Goal: Task Accomplishment & Management: Manage account settings

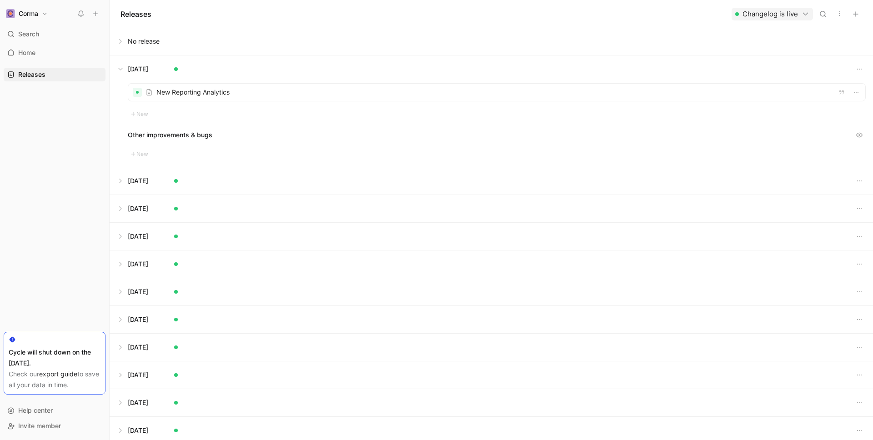
click at [126, 69] on button at bounding box center [491, 68] width 763 height 27
click at [133, 44] on button at bounding box center [491, 41] width 763 height 27
click at [167, 37] on button at bounding box center [491, 41] width 763 height 27
click at [861, 15] on button "button" at bounding box center [855, 14] width 13 height 13
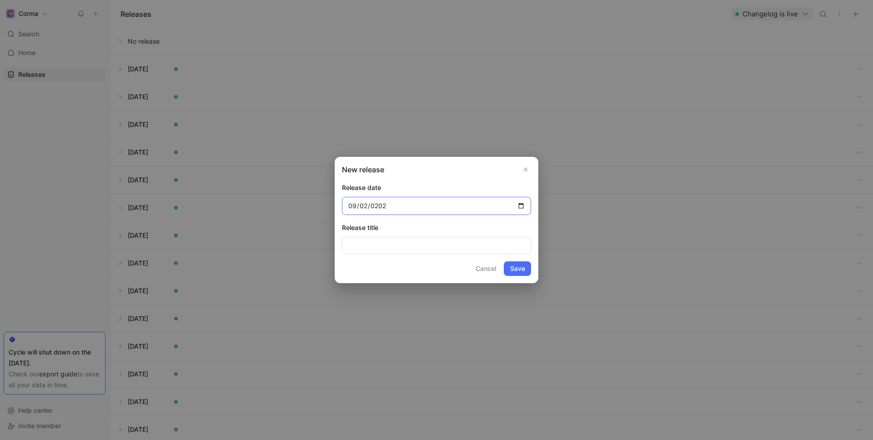
type input "[DATE]"
click at [516, 266] on button "Save" at bounding box center [517, 268] width 27 height 15
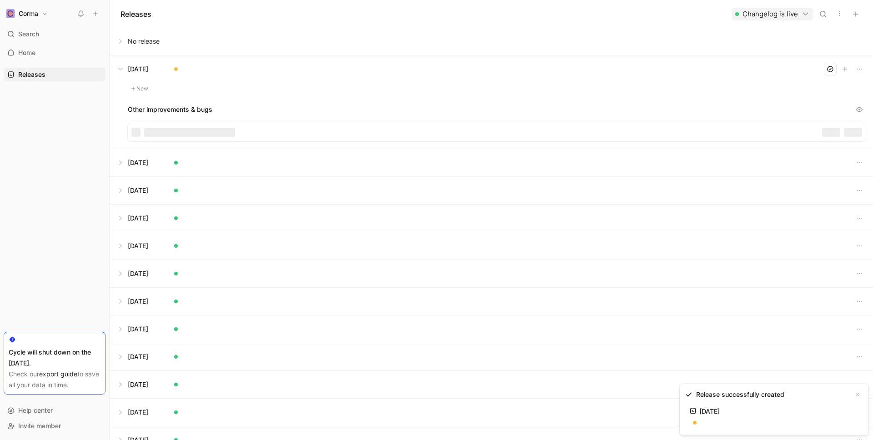
click at [144, 89] on button "New" at bounding box center [140, 88] width 24 height 11
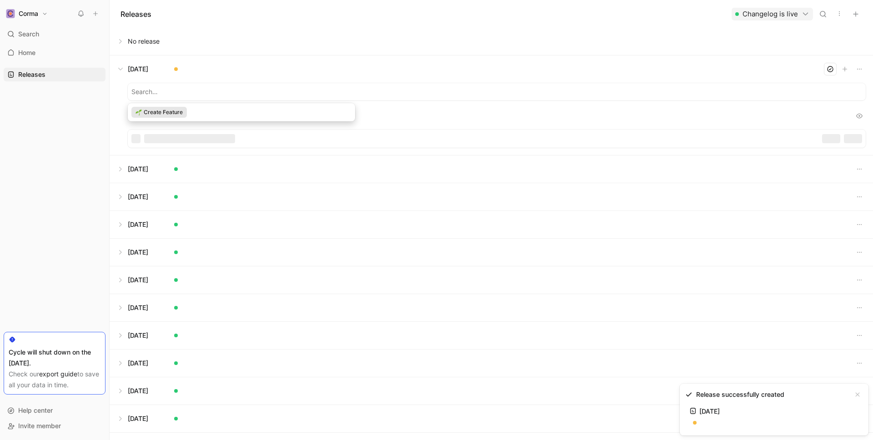
click at [179, 114] on span "Create Feature" at bounding box center [163, 112] width 39 height 9
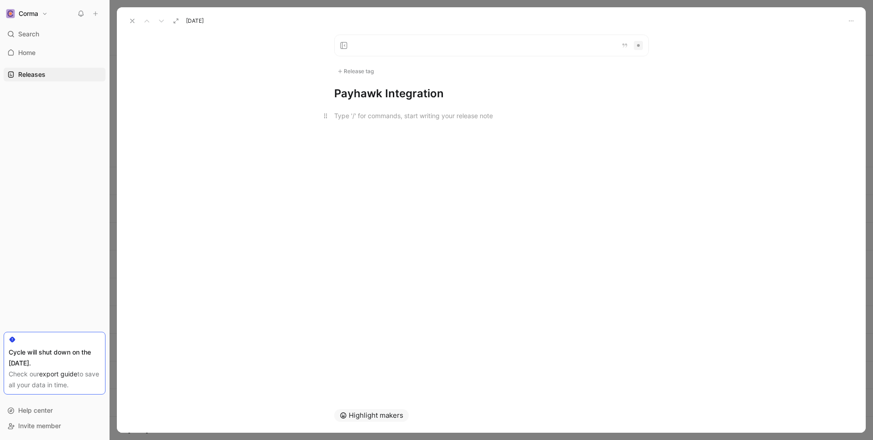
click at [394, 118] on div at bounding box center [491, 116] width 315 height 10
click at [363, 75] on div "Release tag" at bounding box center [355, 71] width 43 height 11
click at [356, 136] on div at bounding box center [491, 136] width 749 height 11
click at [356, 73] on div "Release tag" at bounding box center [355, 71] width 43 height 11
click at [350, 138] on label "New feature Edit" at bounding box center [399, 132] width 127 height 16
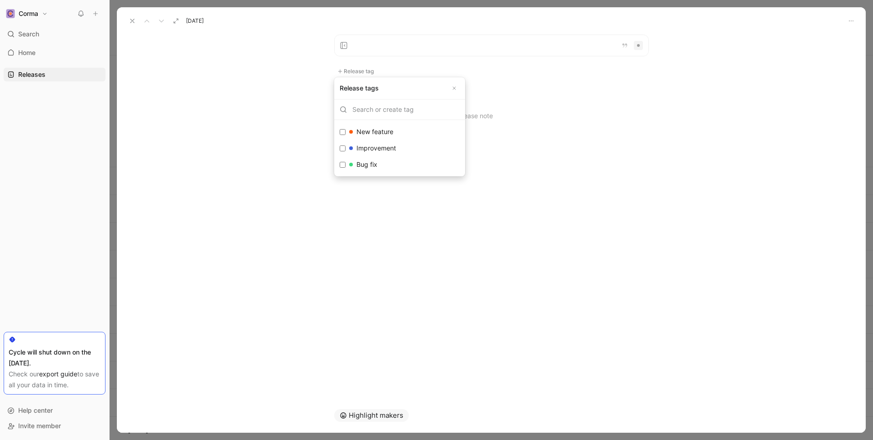
click at [346, 135] on input "New feature Edit" at bounding box center [343, 132] width 6 height 6
checkbox input "true"
click at [374, 109] on div at bounding box center [491, 119] width 749 height 30
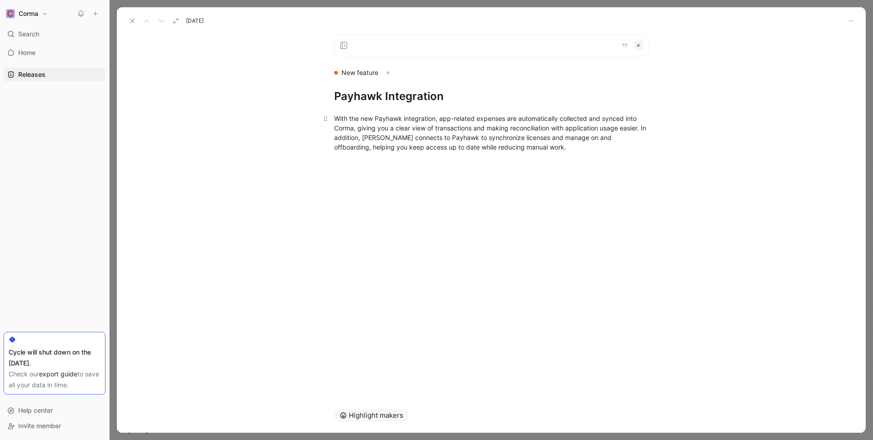
click at [549, 150] on div "With the new Payhawk integration, app-related expenses are automatically collec…" at bounding box center [491, 133] width 315 height 38
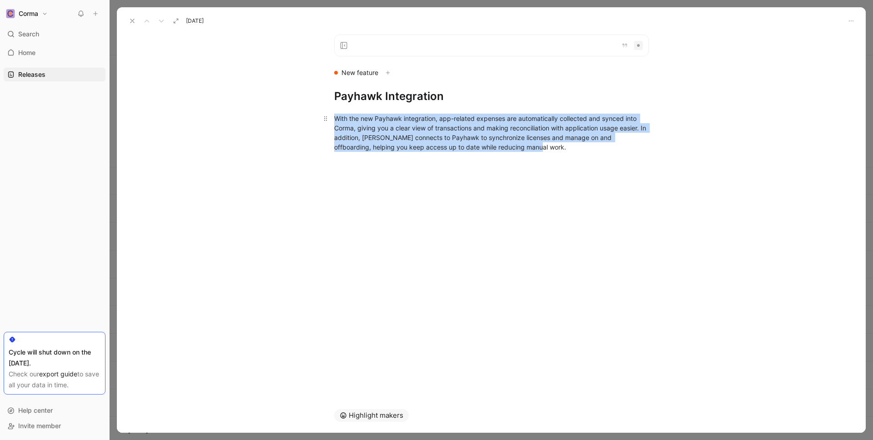
click at [549, 150] on div "With the new Payhawk integration, app-related expenses are automatically collec…" at bounding box center [491, 133] width 315 height 38
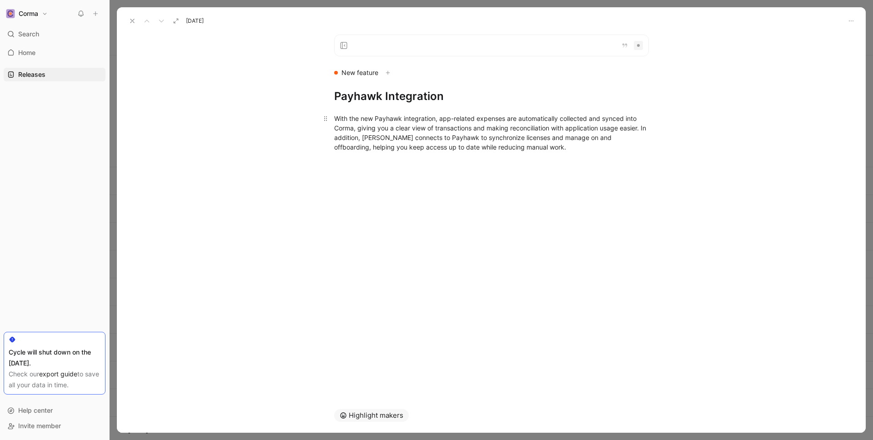
click at [549, 150] on div "With the new Payhawk integration, app-related expenses are automatically collec…" at bounding box center [491, 133] width 315 height 38
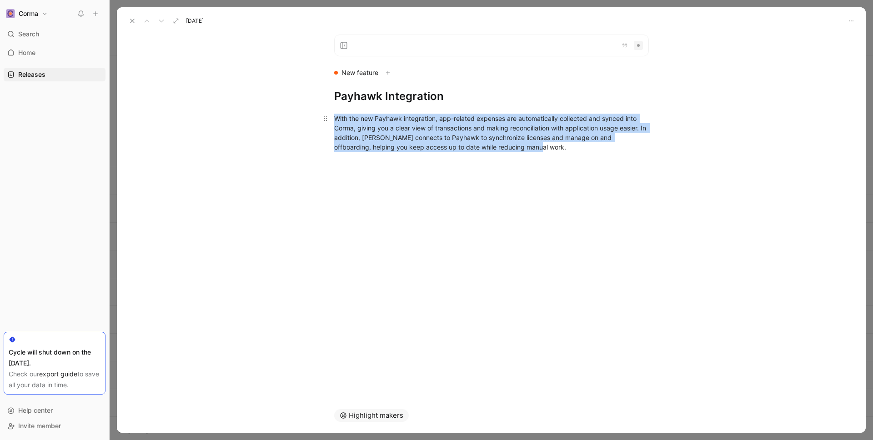
click at [549, 150] on div "With the new Payhawk integration, app-related expenses are automatically collec…" at bounding box center [491, 133] width 315 height 38
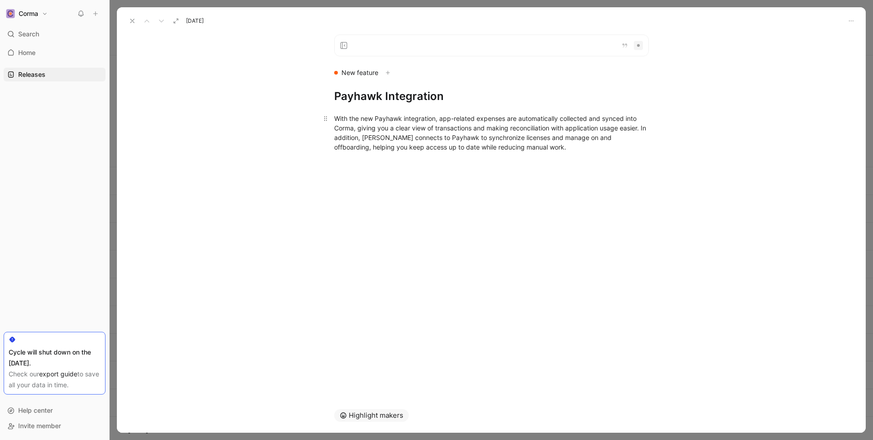
click at [550, 148] on div "With the new Payhawk integration, app-related expenses are automatically collec…" at bounding box center [491, 133] width 315 height 38
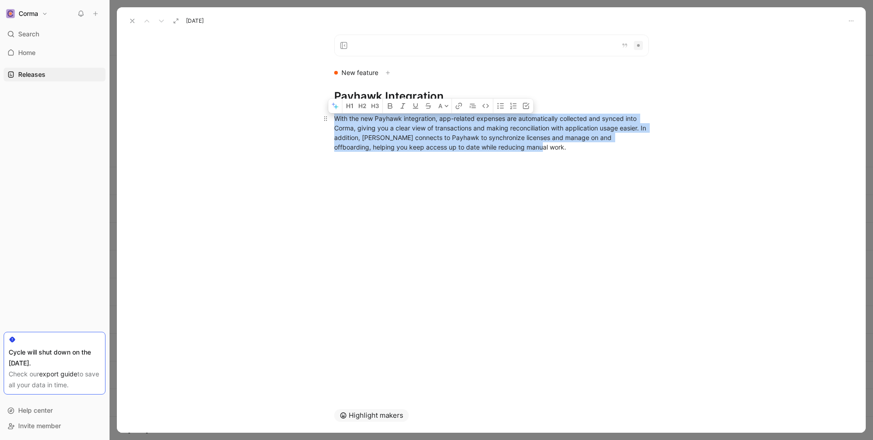
click at [550, 148] on div "With the new Payhawk integration, app-related expenses are automatically collec…" at bounding box center [491, 133] width 315 height 38
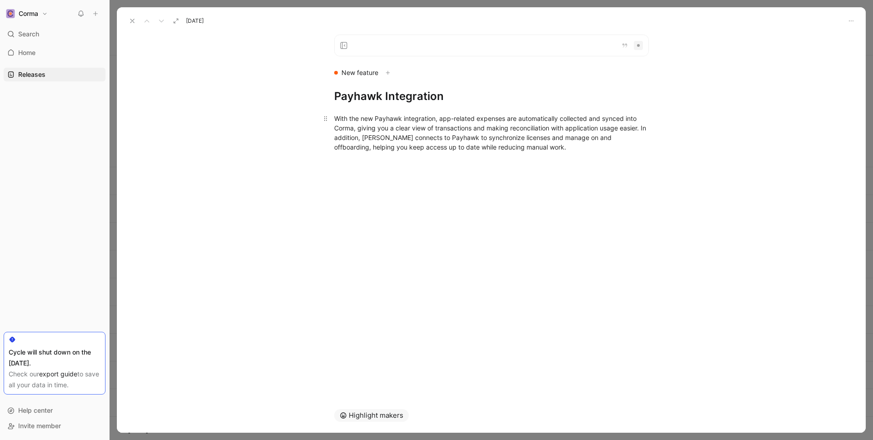
click at [550, 148] on div "With the new Payhawk integration, app-related expenses are automatically collec…" at bounding box center [491, 133] width 315 height 38
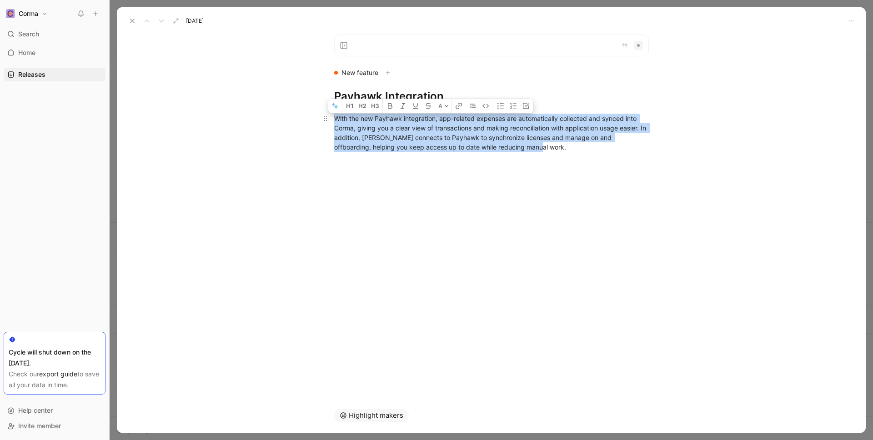
click at [550, 148] on div "With the new Payhawk integration, app-related expenses are automatically collec…" at bounding box center [491, 133] width 315 height 38
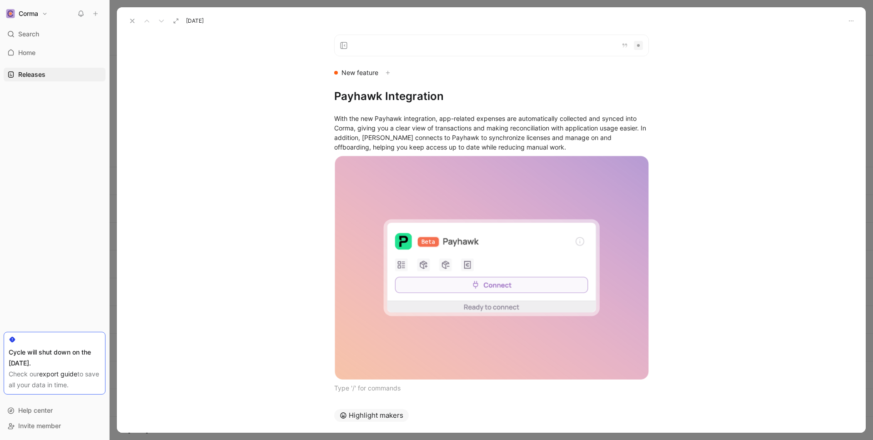
click at [134, 22] on use at bounding box center [133, 21] width 4 height 4
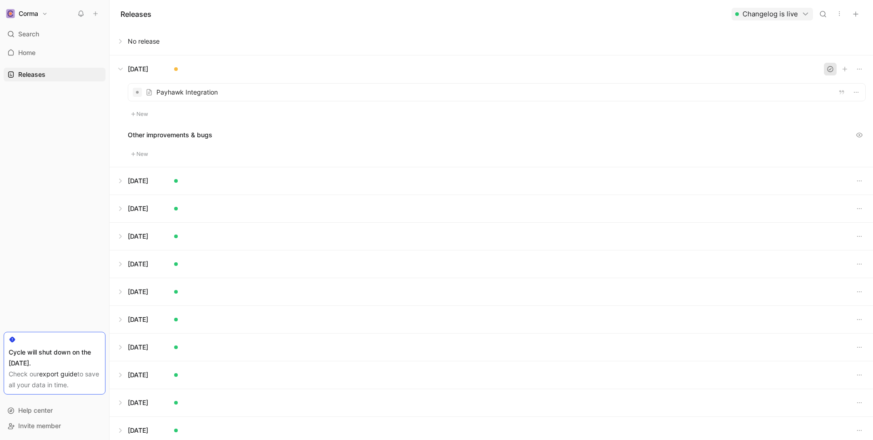
click at [828, 70] on icon "button" at bounding box center [830, 68] width 7 height 7
click at [119, 74] on button at bounding box center [491, 68] width 763 height 27
click at [127, 42] on button at bounding box center [491, 41] width 763 height 27
click at [729, 68] on div at bounding box center [496, 64] width 737 height 17
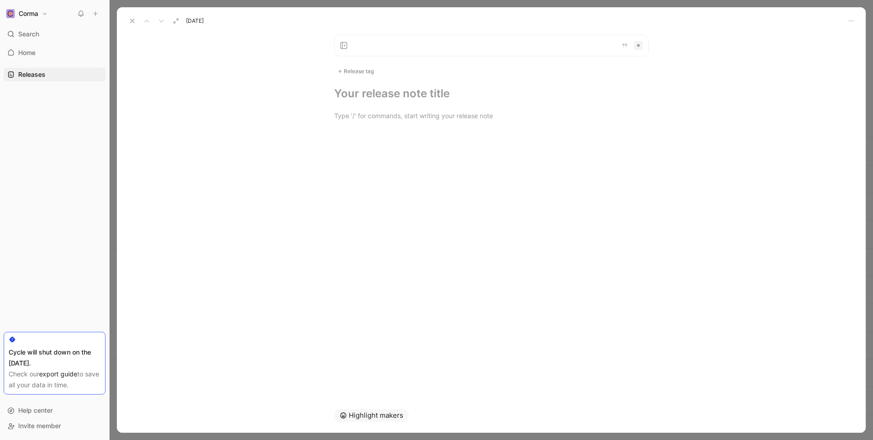
click at [130, 20] on icon at bounding box center [132, 20] width 7 height 7
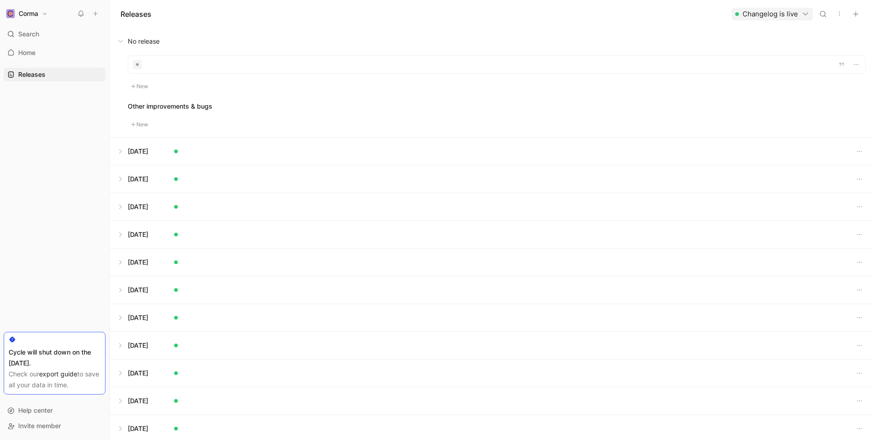
click at [120, 37] on button at bounding box center [491, 41] width 763 height 27
click at [861, 12] on button "button" at bounding box center [855, 14] width 13 height 13
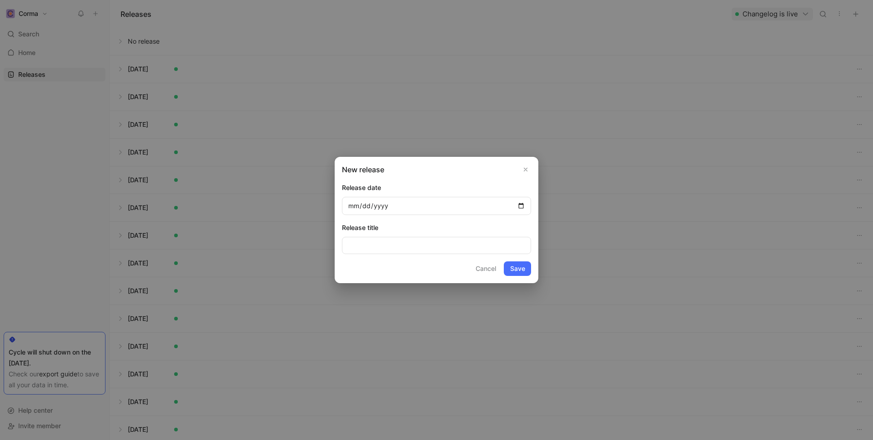
type input "0003-09-05"
type input "0225-09-05"
type input "[DATE]"
click at [379, 243] on input at bounding box center [436, 245] width 189 height 17
click at [526, 269] on button "Save" at bounding box center [517, 268] width 27 height 15
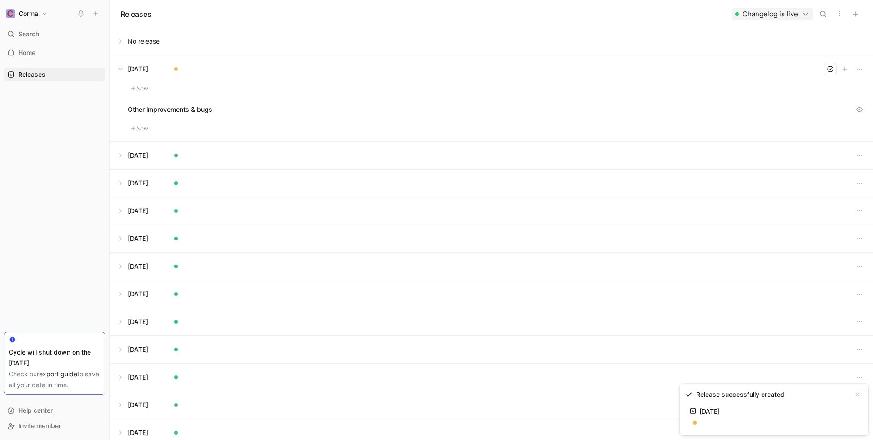
click at [169, 134] on div "New Other improvements & bugs New" at bounding box center [491, 112] width 763 height 59
click at [142, 131] on button "New" at bounding box center [140, 128] width 24 height 11
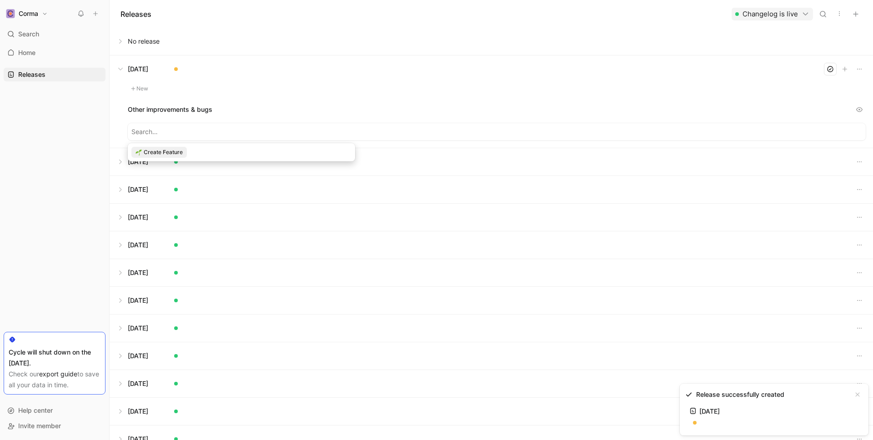
click at [181, 160] on div "Create Feature" at bounding box center [241, 154] width 220 height 15
click at [181, 157] on div "Create Feature" at bounding box center [158, 152] width 55 height 11
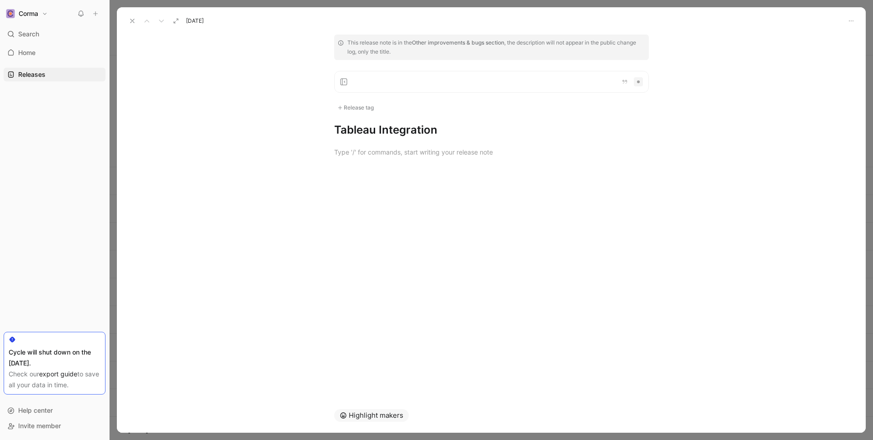
click at [387, 140] on div at bounding box center [491, 152] width 749 height 30
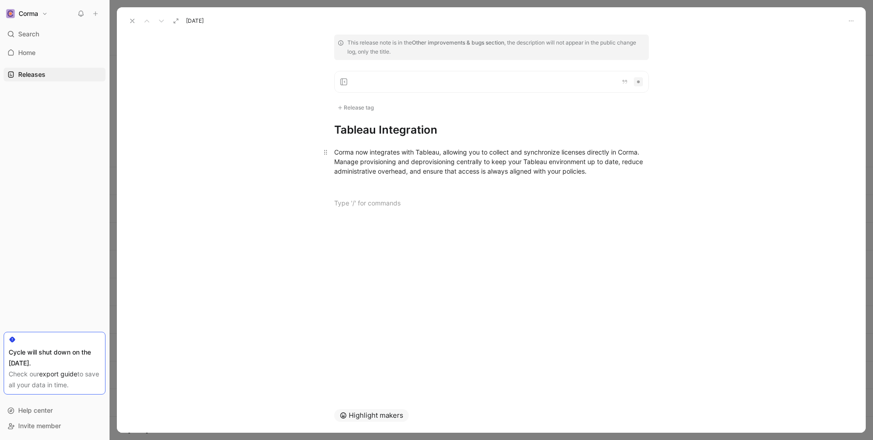
click at [570, 172] on div "Corma now integrates with Tableau, allowing you to collect and synchronize lice…" at bounding box center [491, 161] width 315 height 29
click at [602, 176] on div "Corma now integrates with Tableau, allowing you to collect and synchronize lice…" at bounding box center [491, 161] width 315 height 29
click at [608, 171] on div "Corma now integrates with Tableau, allowing you to collect and synchronize lice…" at bounding box center [491, 161] width 315 height 29
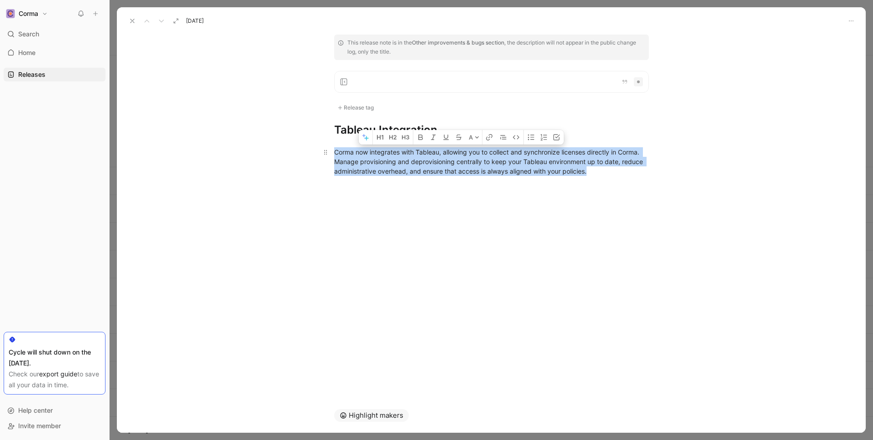
click at [608, 171] on div "Corma now integrates with Tableau, allowing you to collect and synchronize lice…" at bounding box center [491, 161] width 315 height 29
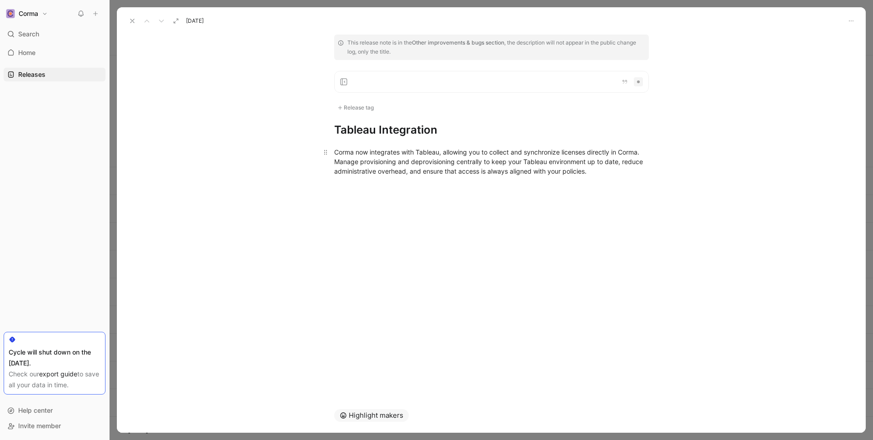
click at [608, 171] on div "Corma now integrates with Tableau, allowing you to collect and synchronize lice…" at bounding box center [491, 161] width 315 height 29
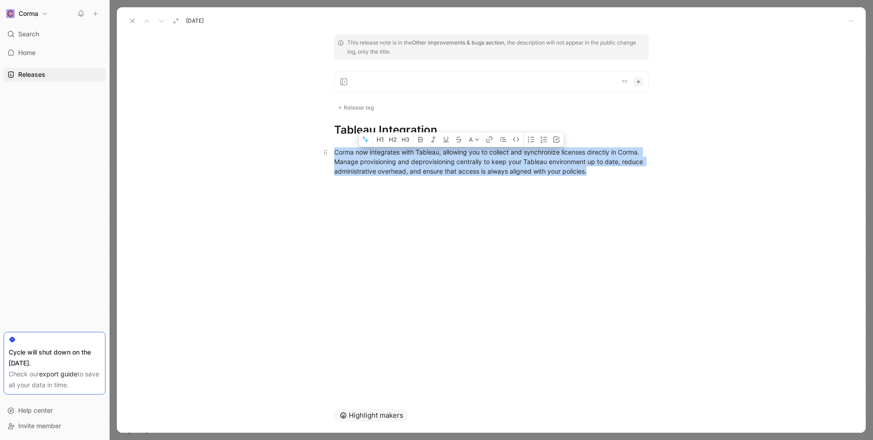
click at [608, 171] on div "Corma now integrates with Tableau, allowing you to collect and synchronize lice…" at bounding box center [491, 161] width 315 height 29
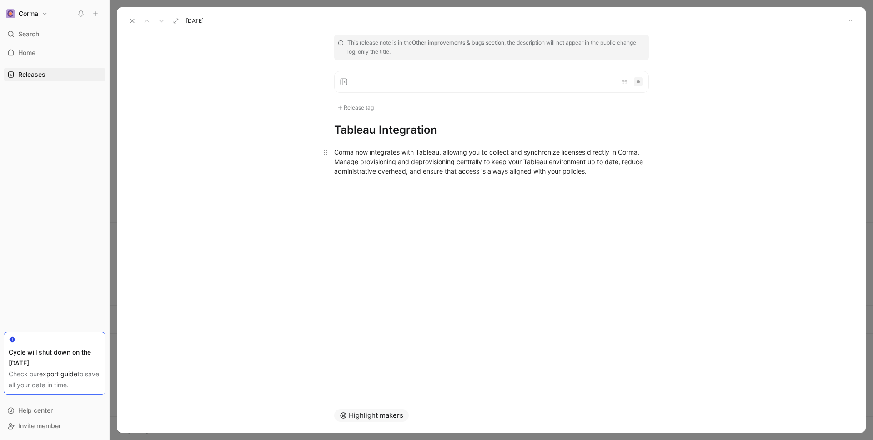
click at [608, 171] on div "Corma now integrates with Tableau, allowing you to collect and synchronize lice…" at bounding box center [491, 161] width 315 height 29
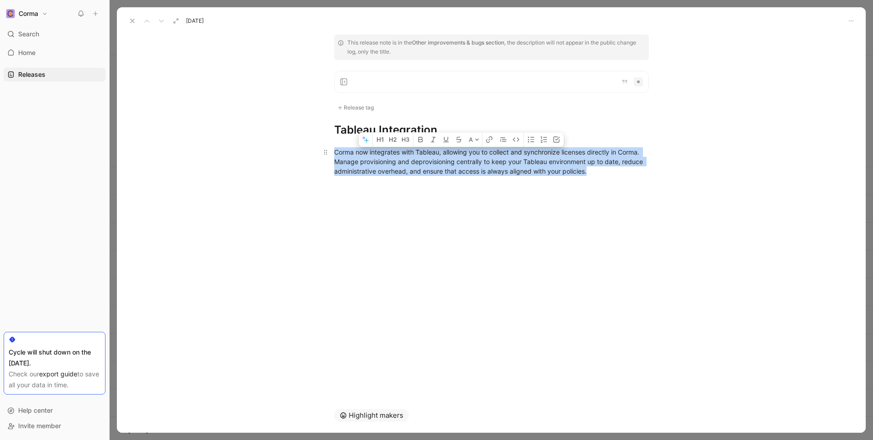
click at [608, 171] on div "Corma now integrates with Tableau, allowing you to collect and synchronize lice…" at bounding box center [491, 161] width 315 height 29
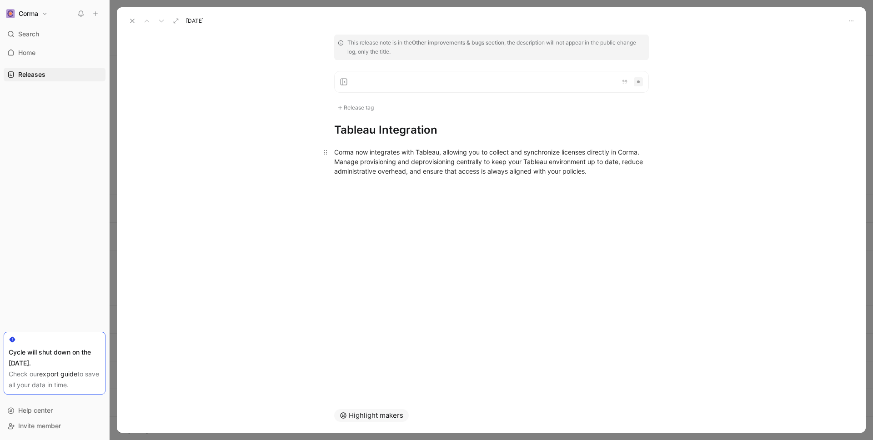
click at [608, 171] on div "Corma now integrates with Tableau, allowing you to collect and synchronize lice…" at bounding box center [491, 161] width 315 height 29
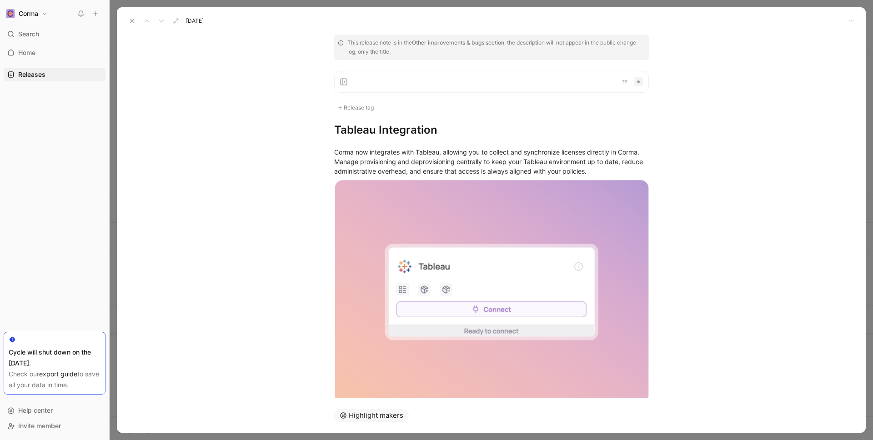
click at [546, 124] on h1 "Tableau Integration" at bounding box center [491, 130] width 315 height 15
click at [572, 170] on div "Corma now integrates with Tableau, allowing you to collect and synchronize lice…" at bounding box center [491, 161] width 315 height 29
click at [587, 170] on div "Corma now integrates with Tableau, allowing you to collect and synchronize lice…" at bounding box center [491, 161] width 315 height 29
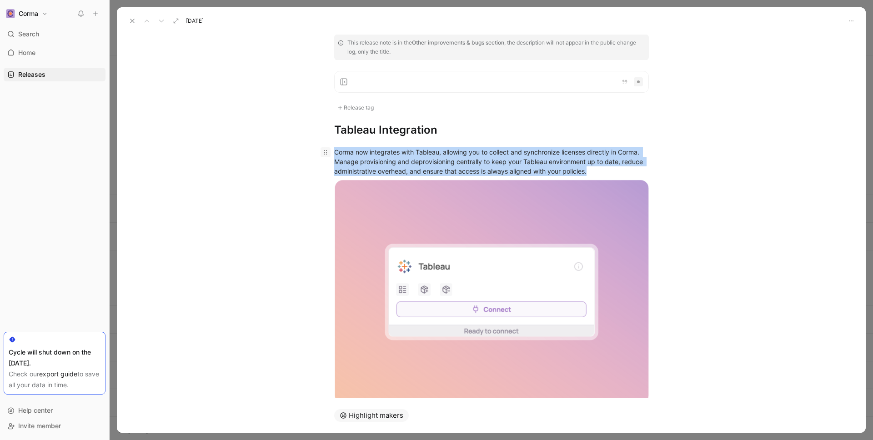
drag, startPoint x: 593, startPoint y: 171, endPoint x: 329, endPoint y: 152, distance: 264.8
click at [329, 152] on p "Corma now integrates with Tableau, allowing you to collect and synchronize lice…" at bounding box center [491, 162] width 349 height 34
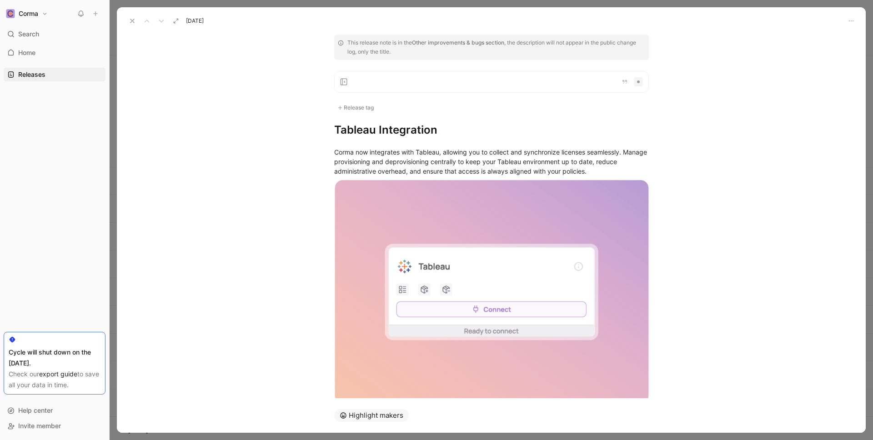
click at [525, 126] on h1 "Tableau Integration" at bounding box center [491, 130] width 315 height 15
click at [601, 174] on div "Corma now integrates with Tableau, allowing you to collect and synchronize lice…" at bounding box center [491, 161] width 315 height 29
click at [131, 21] on use at bounding box center [133, 21] width 4 height 4
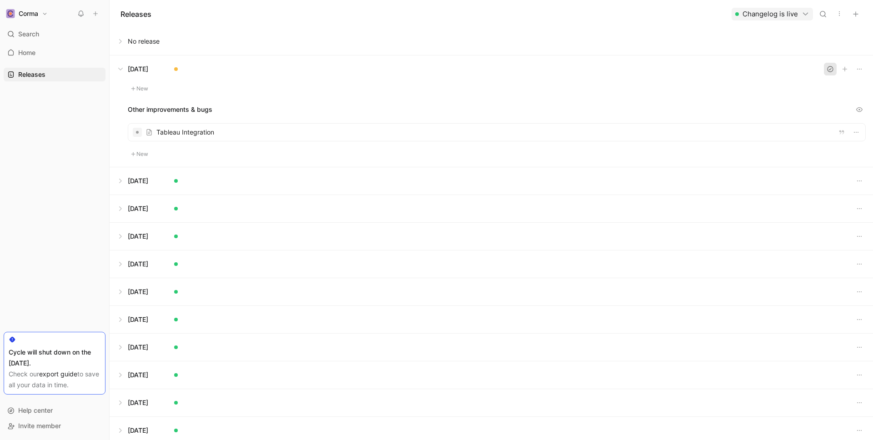
click at [829, 65] on icon "button" at bounding box center [830, 68] width 7 height 7
click at [123, 70] on button at bounding box center [491, 68] width 763 height 27
click at [148, 67] on button at bounding box center [491, 68] width 763 height 27
click at [588, 138] on div at bounding box center [496, 132] width 737 height 17
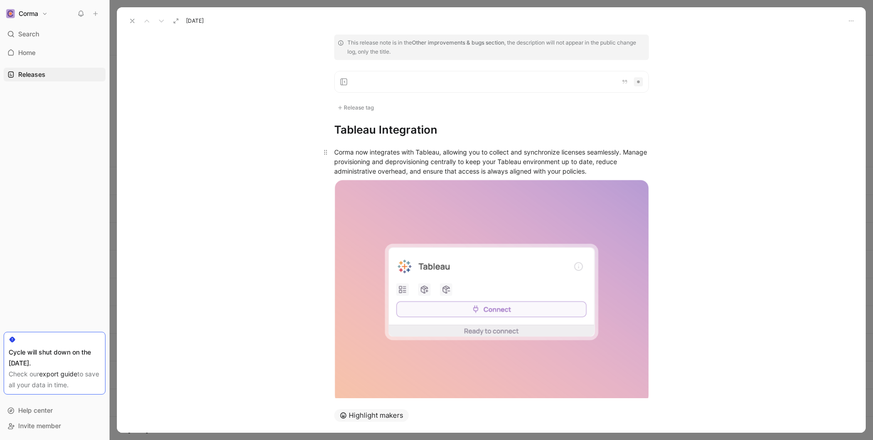
click at [424, 157] on div "Corma now integrates with Tableau, allowing you to collect and synchronize lice…" at bounding box center [491, 161] width 315 height 29
copy div "Corma now integrates with Tableau, allowing you to collect and synchronize lice…"
click at [132, 23] on icon at bounding box center [132, 20] width 7 height 7
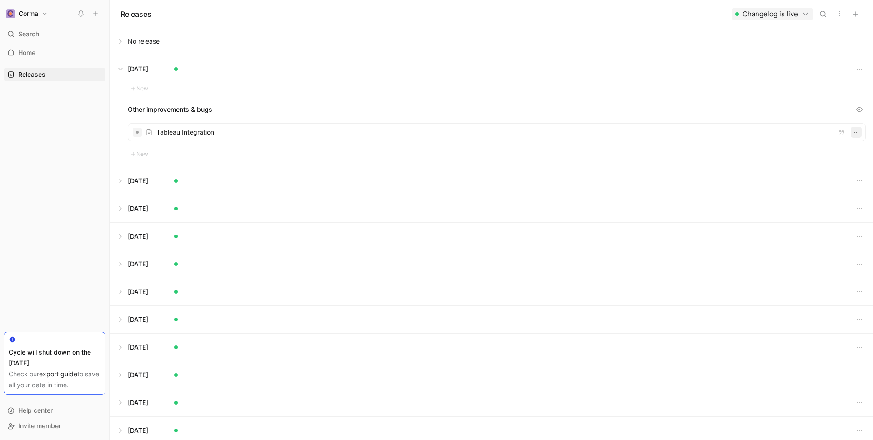
click at [854, 136] on button "button" at bounding box center [856, 132] width 11 height 11
click at [802, 182] on div "Delete" at bounding box center [822, 179] width 79 height 14
click at [803, 181] on div "Delete" at bounding box center [822, 179] width 79 height 14
click at [795, 181] on div "Delete" at bounding box center [822, 179] width 79 height 14
click at [815, 176] on div "Delete" at bounding box center [822, 179] width 79 height 14
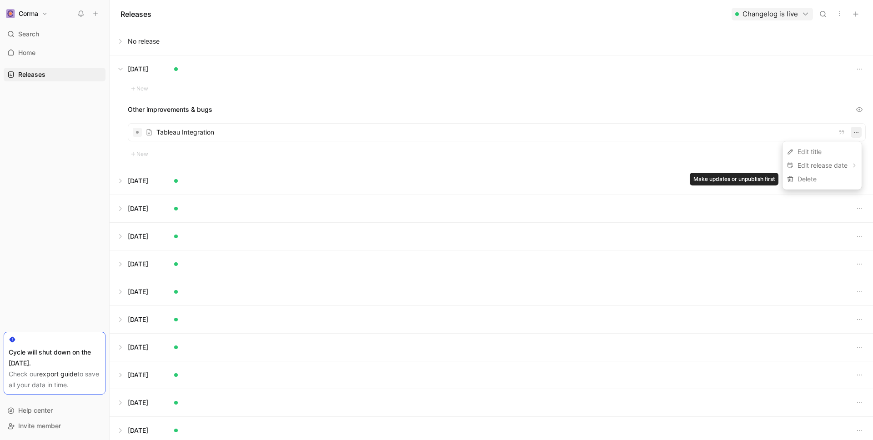
click at [800, 177] on div "Delete" at bounding box center [822, 179] width 79 height 14
click at [860, 129] on button "button" at bounding box center [856, 132] width 11 height 11
click at [861, 65] on icon "button" at bounding box center [859, 68] width 7 height 7
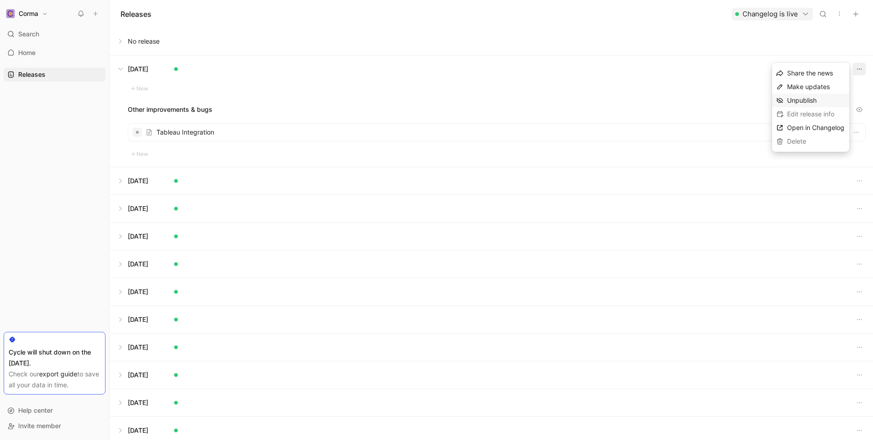
click at [817, 102] on span "Unpublish" at bounding box center [802, 100] width 30 height 8
click at [858, 131] on icon "button" at bounding box center [856, 132] width 7 height 7
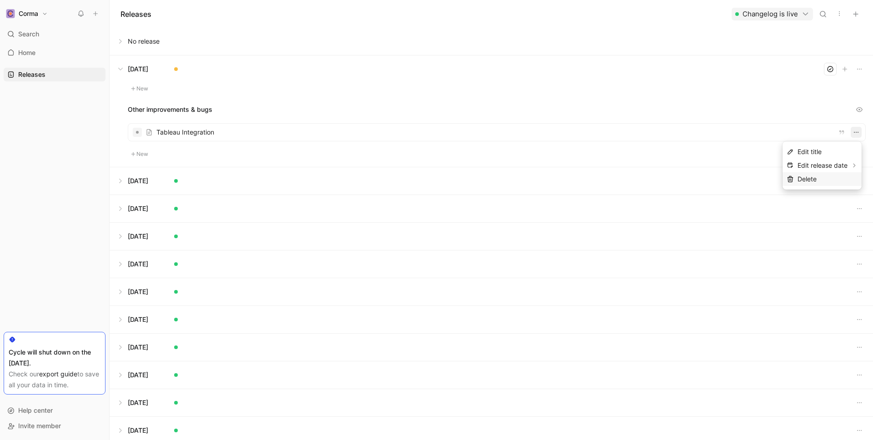
click at [818, 177] on div "Delete" at bounding box center [828, 179] width 60 height 11
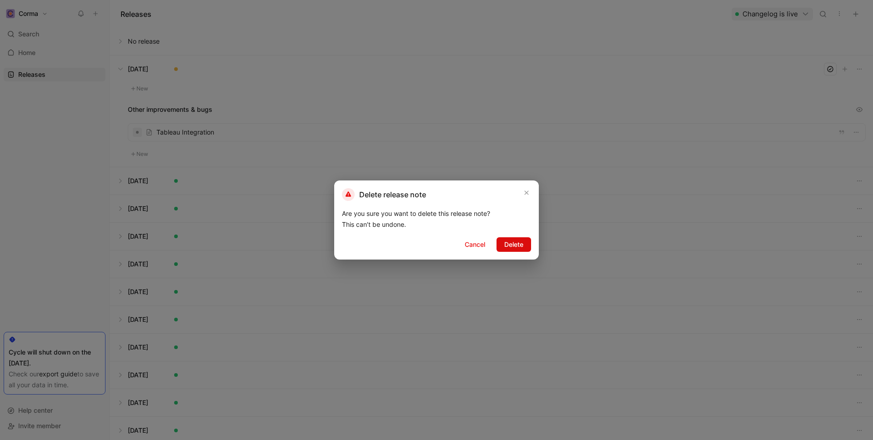
click at [518, 247] on span "Delete" at bounding box center [513, 244] width 19 height 11
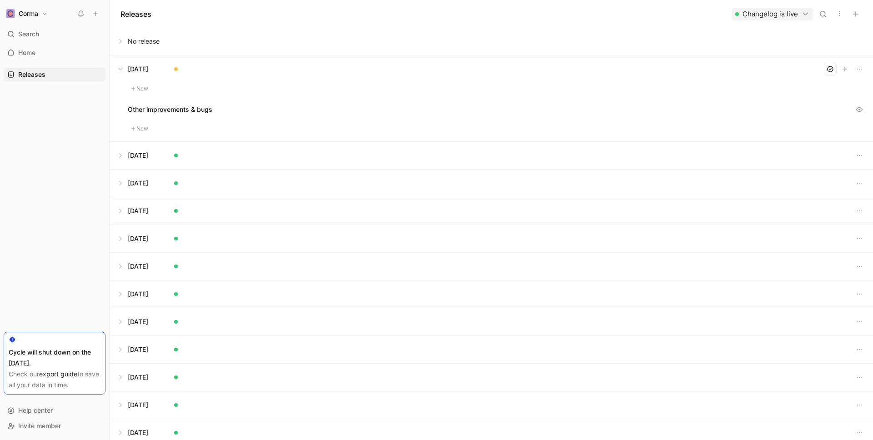
click at [145, 83] on button "New" at bounding box center [140, 88] width 24 height 11
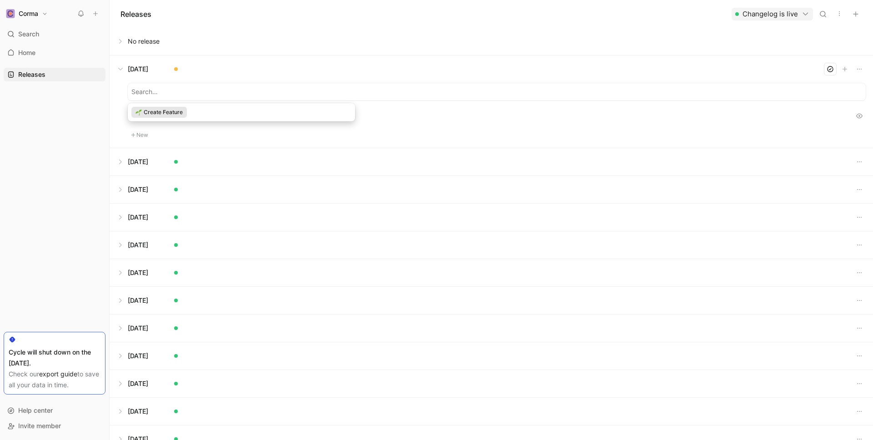
click at [178, 113] on span "Create Feature" at bounding box center [163, 112] width 39 height 9
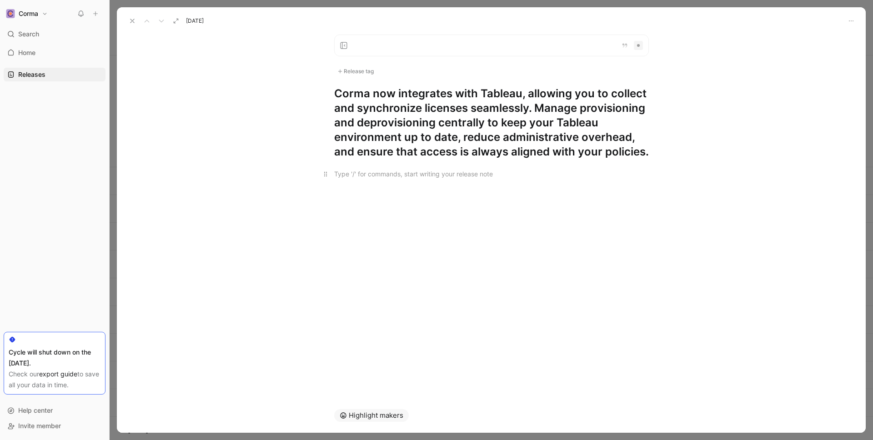
click at [376, 167] on p at bounding box center [491, 173] width 349 height 15
click at [371, 176] on div at bounding box center [491, 174] width 315 height 10
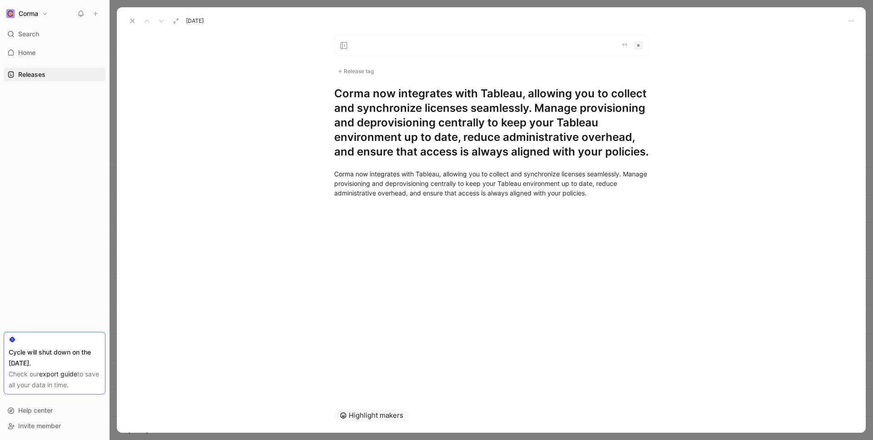
click at [388, 145] on h1 "Corma now integrates with Tableau, allowing you to collect and synchronize lice…" at bounding box center [491, 122] width 315 height 73
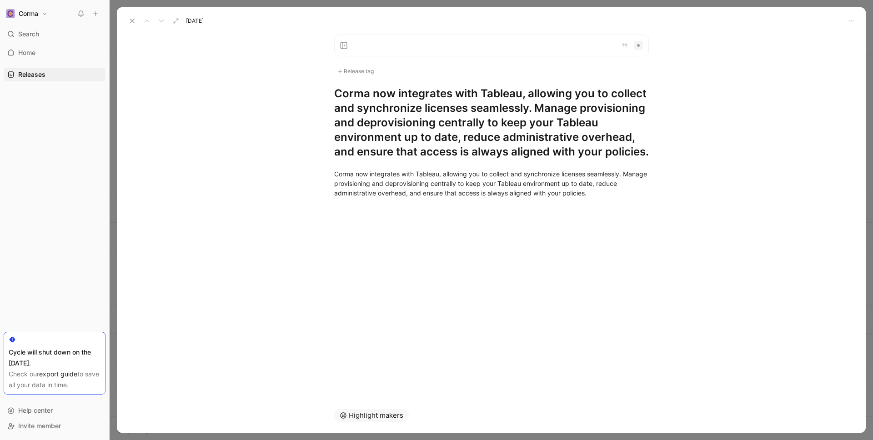
click at [388, 145] on h1 "Corma now integrates with Tableau, allowing you to collect and synchronize lice…" at bounding box center [491, 122] width 315 height 73
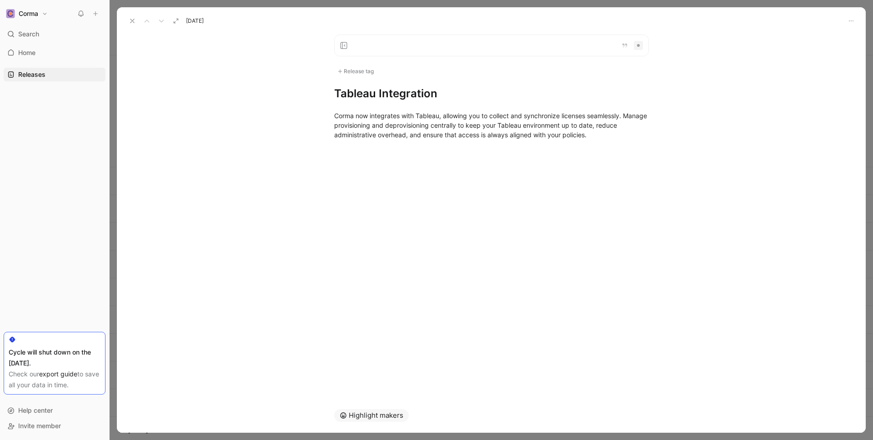
click at [398, 185] on div "Release tag Tableau Integration Corma now integrates with Tableau, allowing you…" at bounding box center [491, 212] width 749 height 371
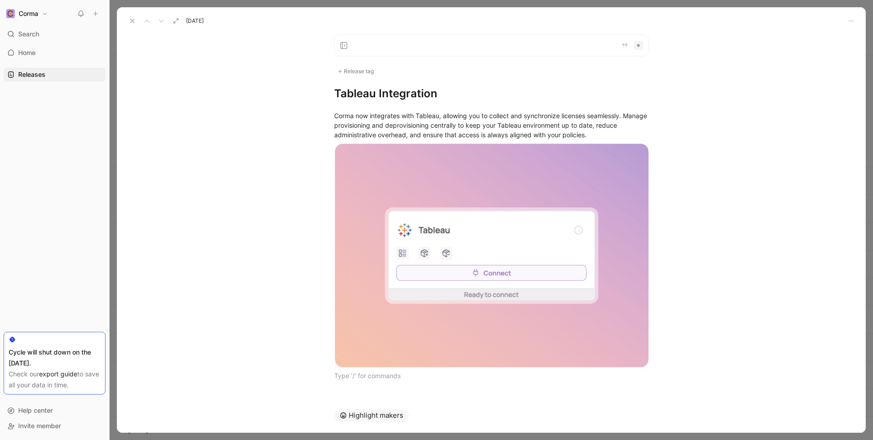
click at [460, 90] on h1 "Tableau Integration" at bounding box center [491, 93] width 315 height 15
click at [133, 20] on use at bounding box center [133, 21] width 4 height 4
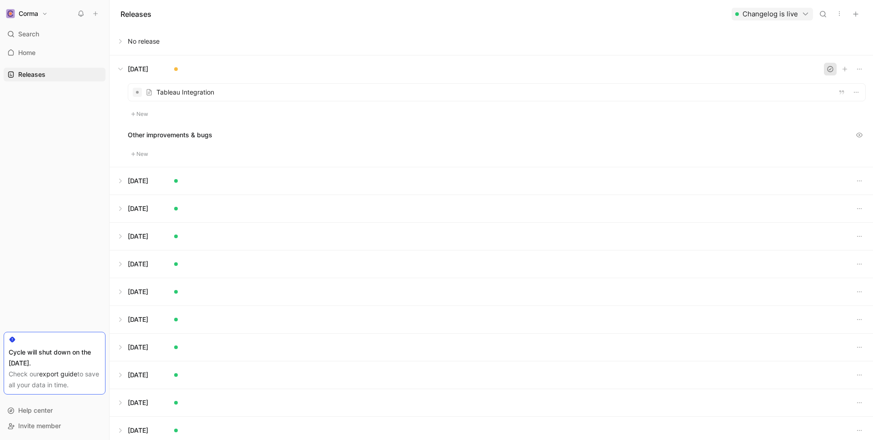
click at [829, 71] on icon "button" at bounding box center [830, 68] width 5 height 5
click at [125, 73] on button at bounding box center [491, 68] width 763 height 27
